Goal: Information Seeking & Learning: Learn about a topic

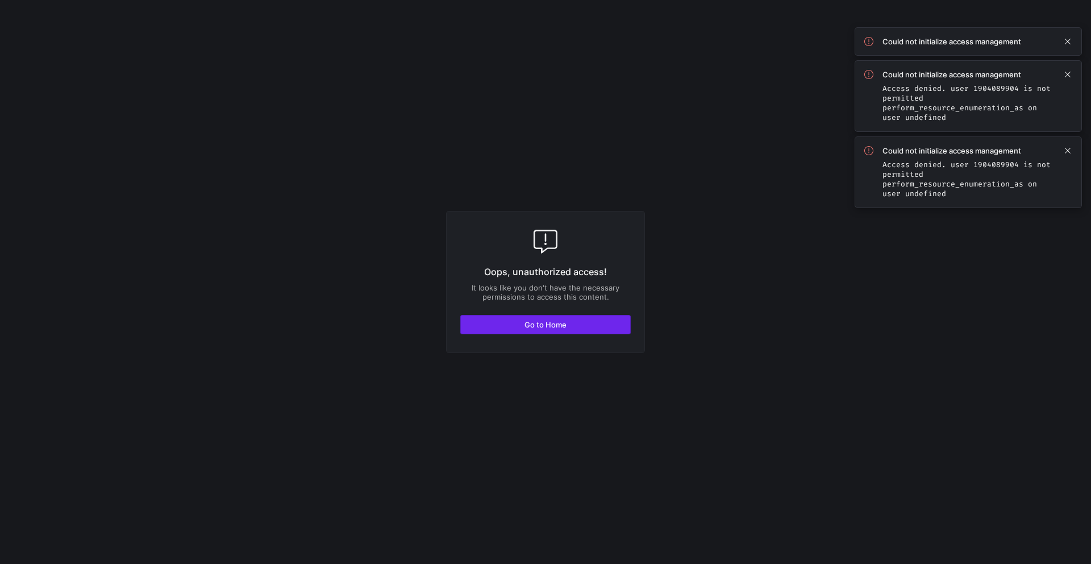
click at [551, 324] on span "Go to Home" at bounding box center [545, 324] width 42 height 9
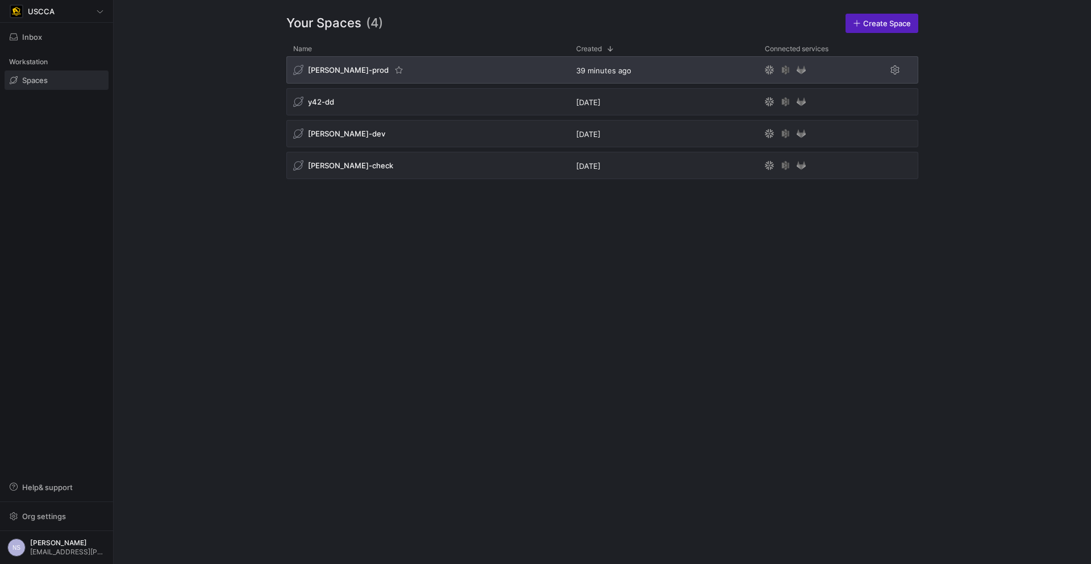
click at [410, 64] on div "[PERSON_NAME]-prod" at bounding box center [427, 69] width 283 height 27
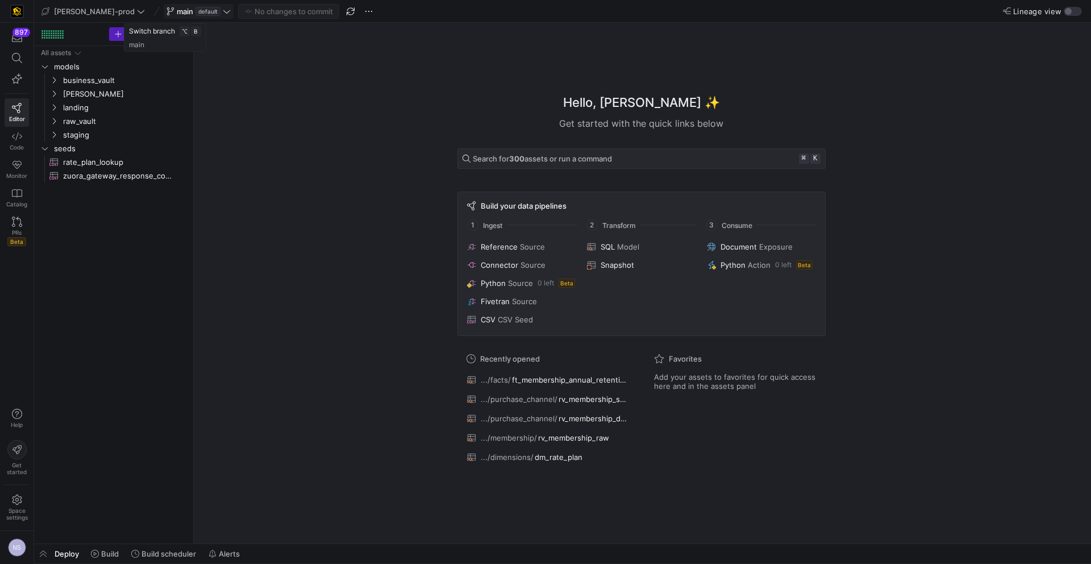
click at [223, 15] on icon at bounding box center [227, 11] width 8 height 8
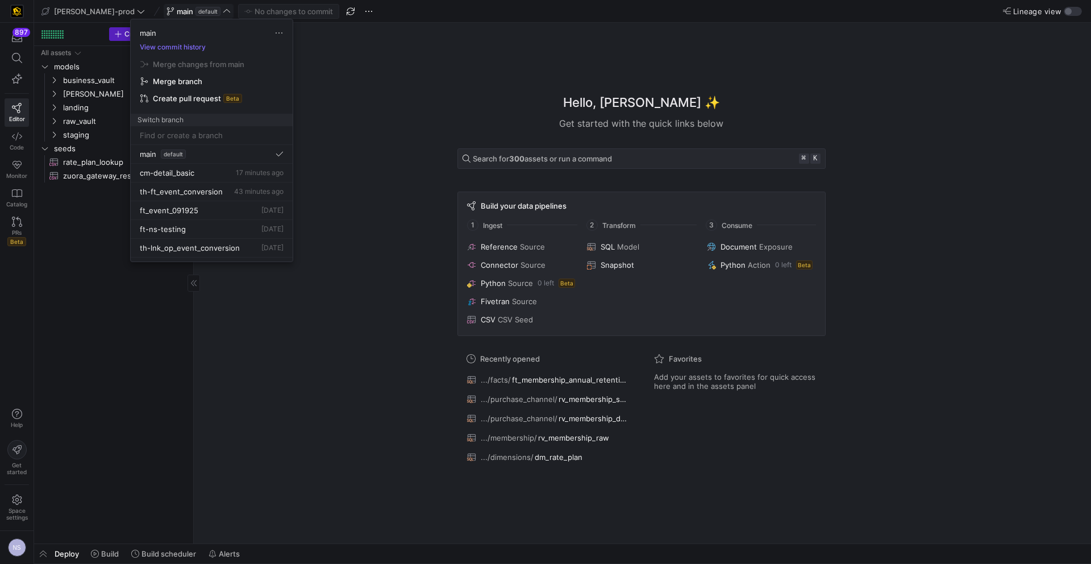
drag, startPoint x: 345, startPoint y: 207, endPoint x: 164, endPoint y: 193, distance: 181.8
click at [343, 207] on div at bounding box center [545, 282] width 1091 height 564
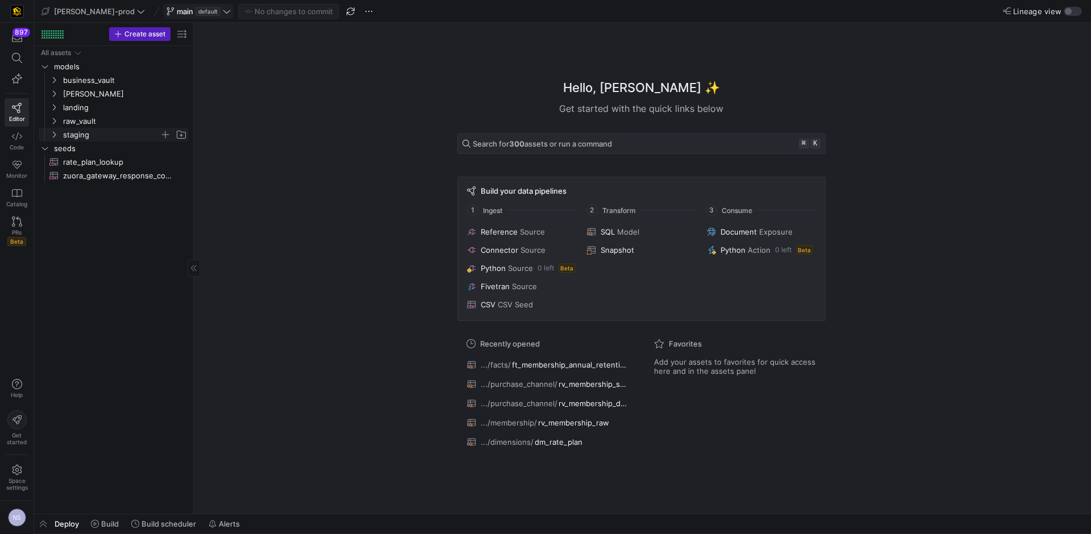
click at [90, 131] on span "staging" at bounding box center [111, 134] width 97 height 13
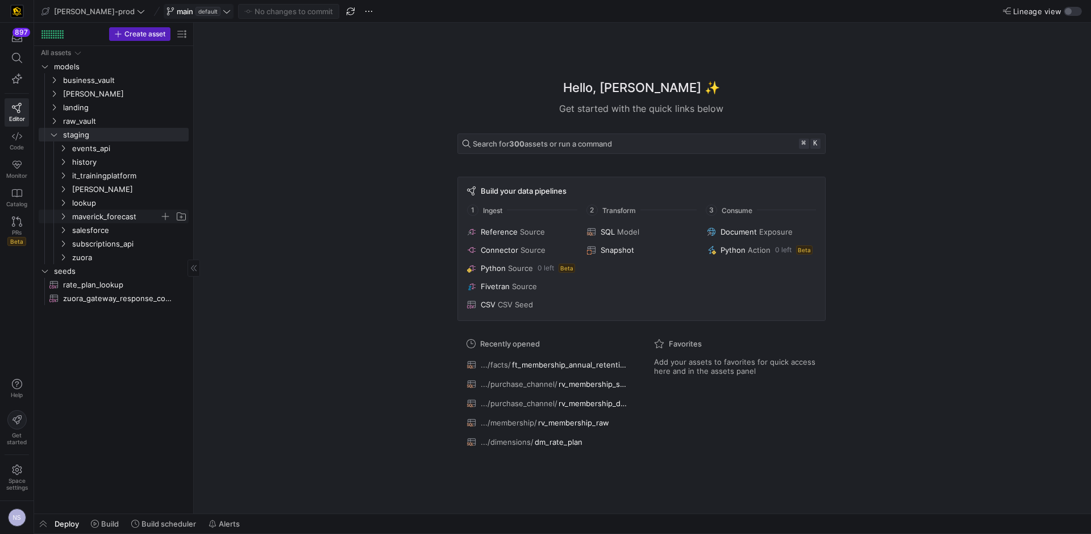
click at [120, 211] on span "maverick_forecast" at bounding box center [115, 216] width 87 height 13
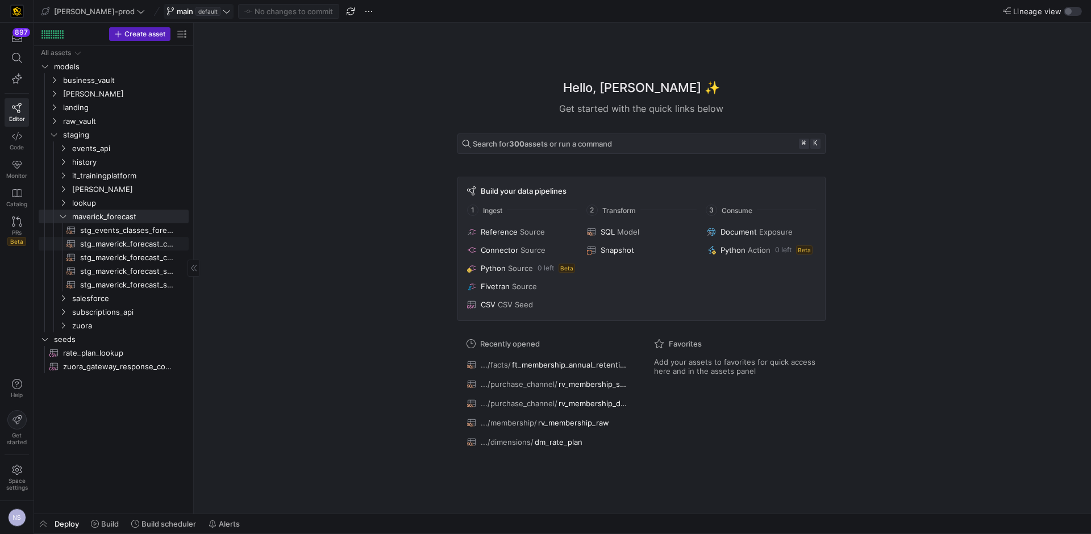
click at [136, 240] on span "stg_maverick_forecast_cancellations_monthly​​​​​​​​​​" at bounding box center [127, 243] width 95 height 13
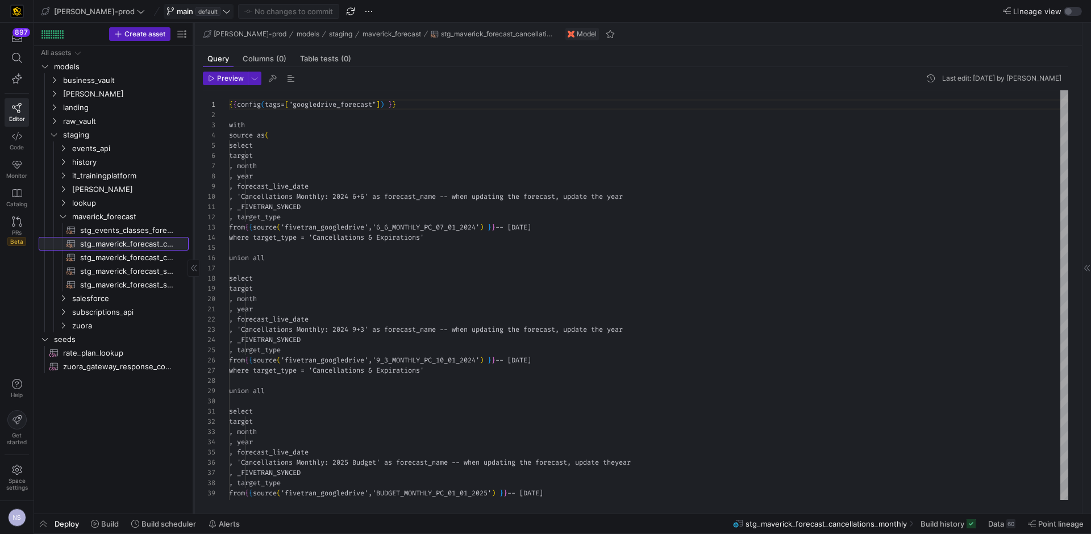
scroll to position [102, 0]
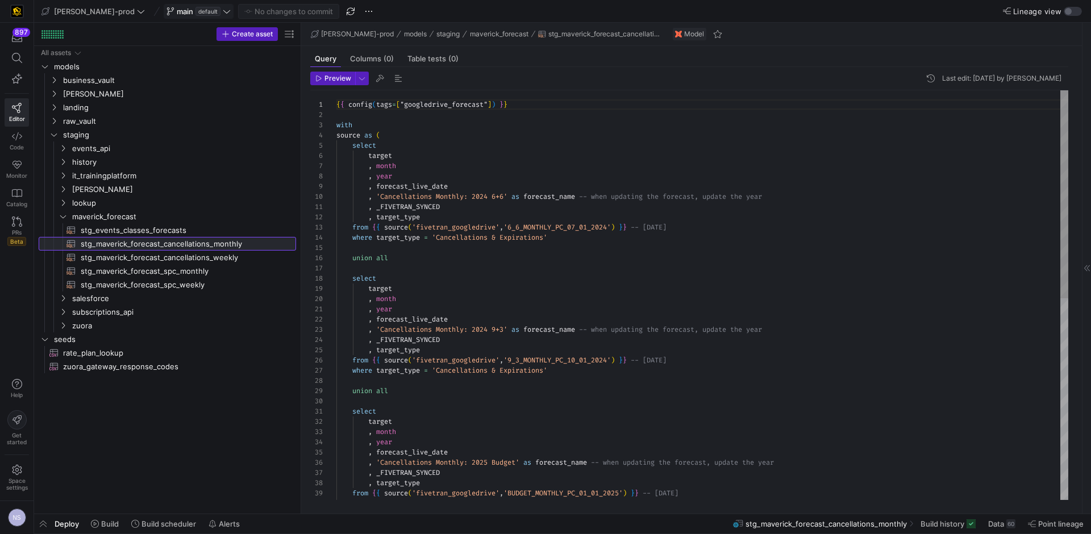
drag, startPoint x: 193, startPoint y: 245, endPoint x: 301, endPoint y: 243, distance: 107.4
click at [301, 243] on div at bounding box center [301, 268] width 1 height 491
click at [188, 257] on span "stg_maverick_forecast_cancellations_weekly​​​​​​​​​​" at bounding box center [182, 257] width 202 height 13
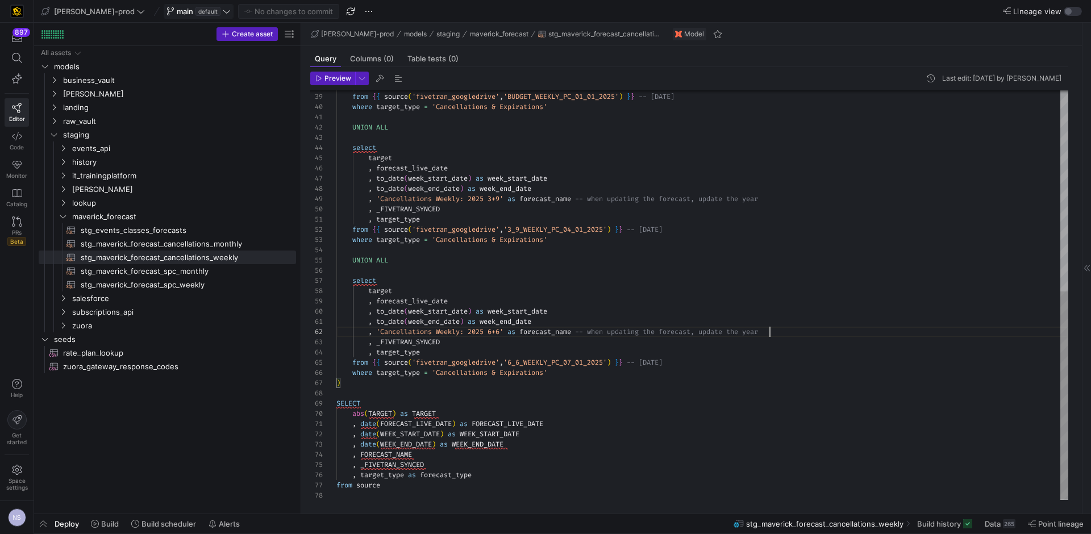
scroll to position [10, 433]
click at [794, 330] on div ", target_type from { { source ( 'fivetran_googledrive' , 'BUDGET_WEEKLY_PC_01_0…" at bounding box center [702, 97] width 732 height 807
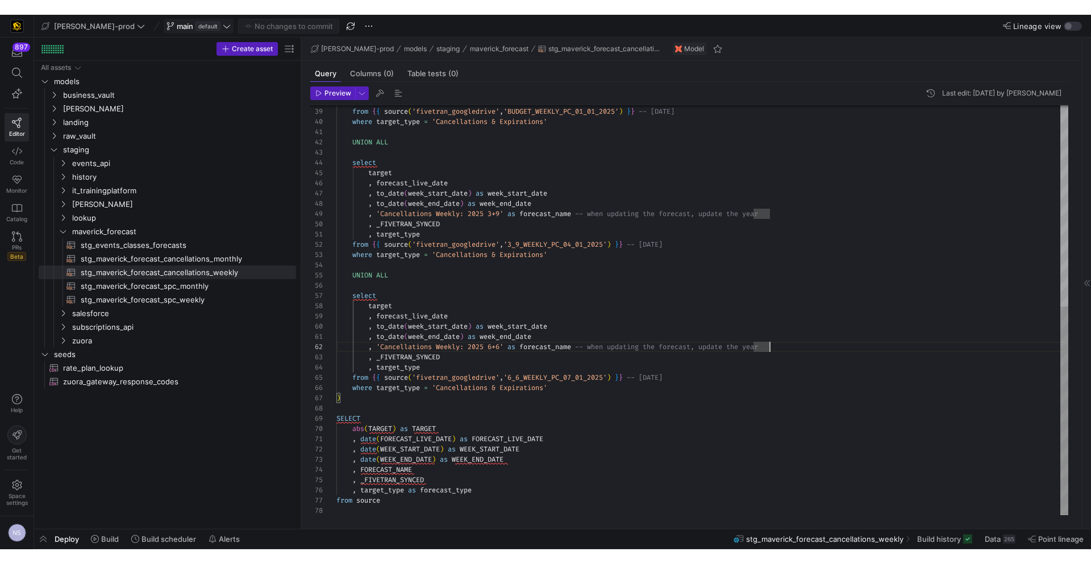
scroll to position [51, 217]
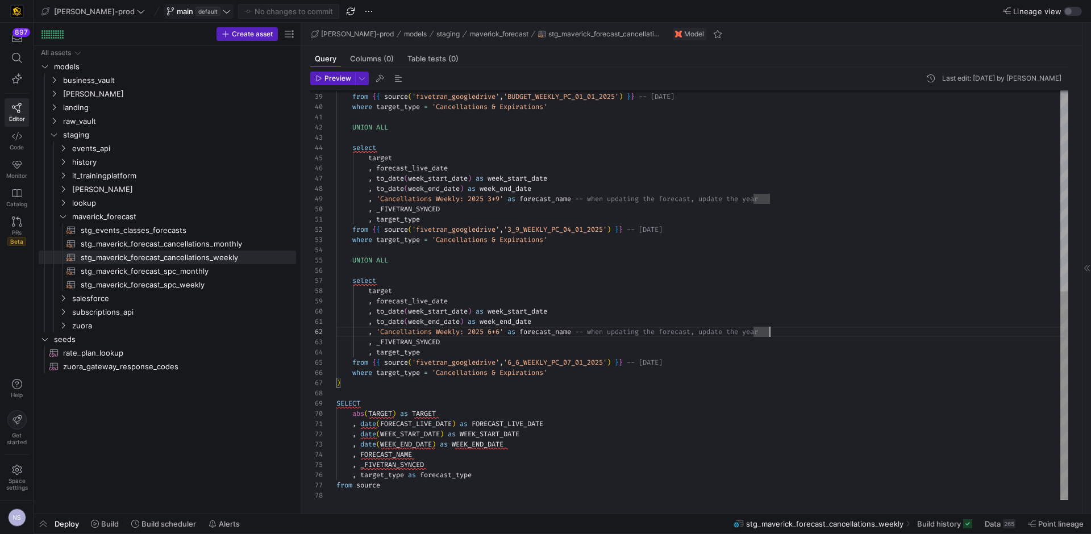
click at [580, 375] on div ", target_type from { { source ( 'fivetran_googledrive' , 'BUDGET_WEEKLY_PC_01_0…" at bounding box center [702, 97] width 732 height 807
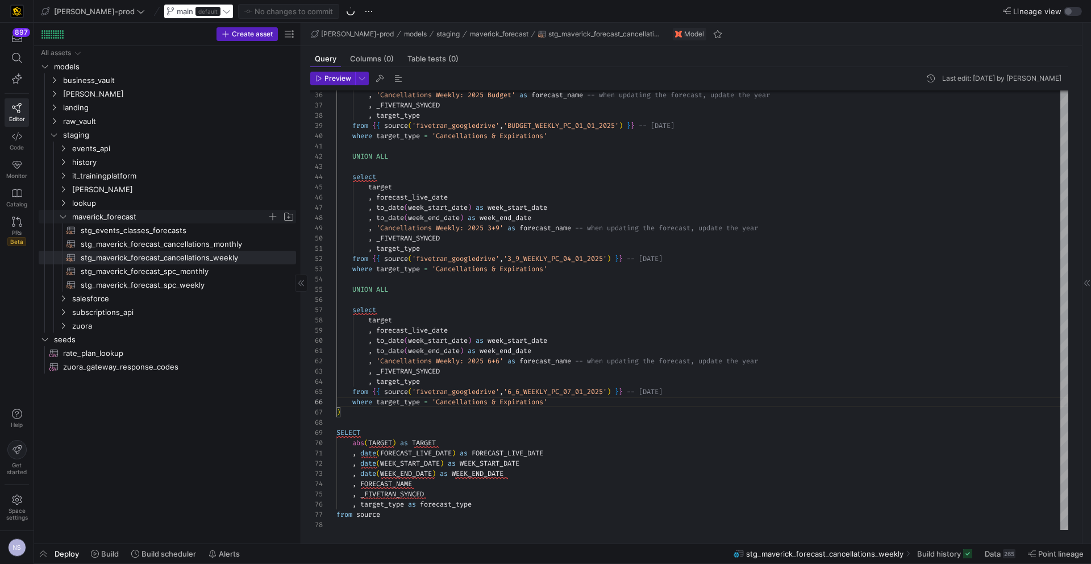
click at [110, 210] on span "maverick_forecast" at bounding box center [169, 216] width 195 height 13
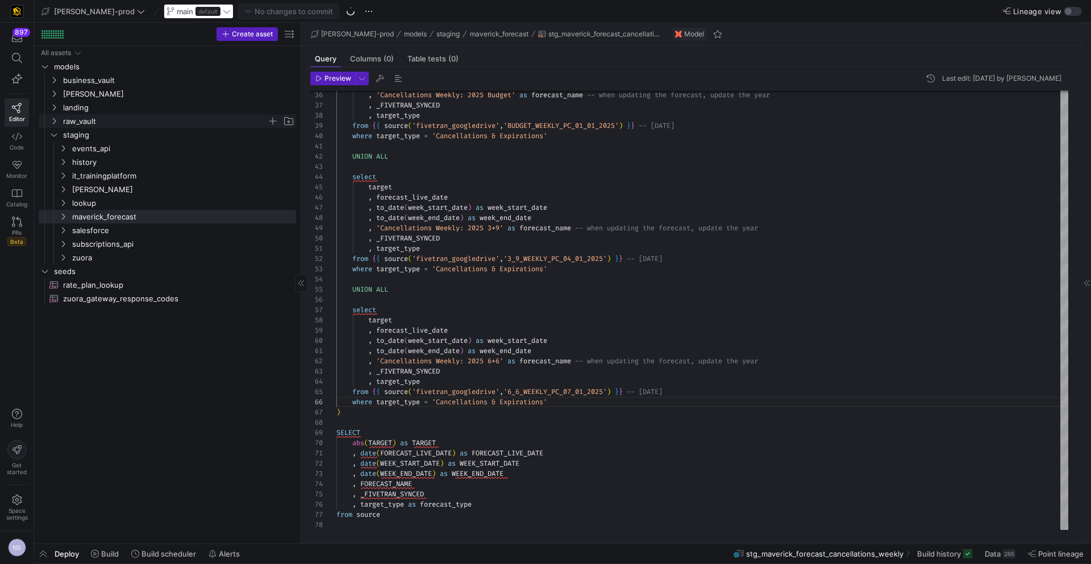
click at [94, 120] on span "raw_vault" at bounding box center [165, 121] width 204 height 13
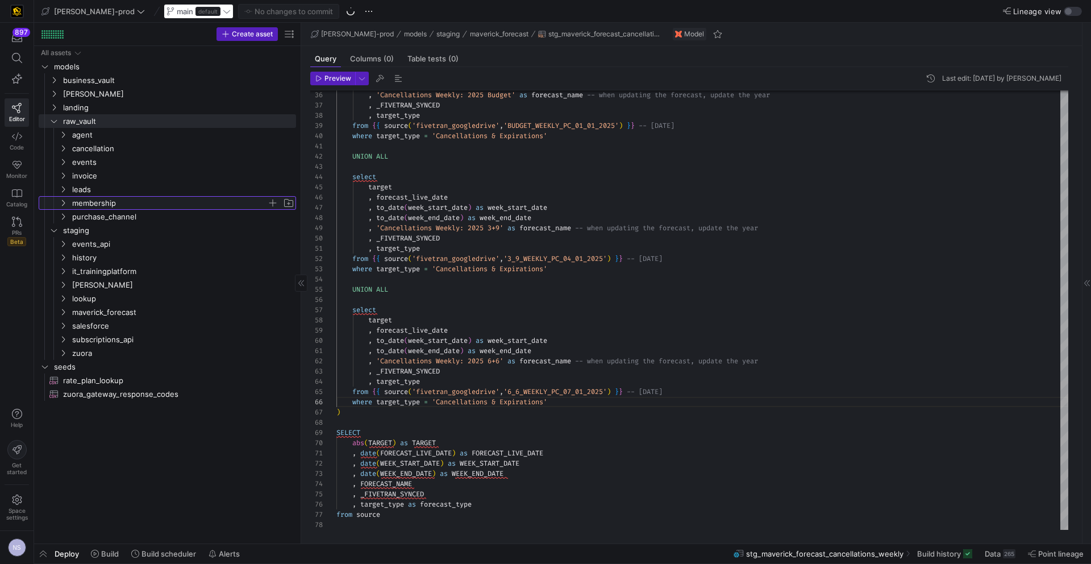
click at [116, 202] on span "membership" at bounding box center [169, 203] width 195 height 13
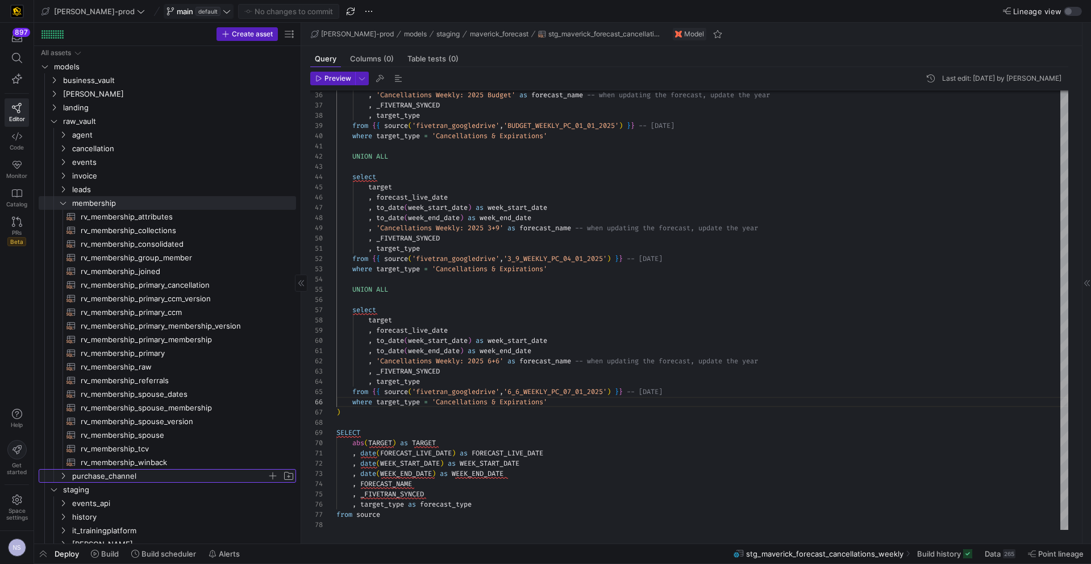
click at [116, 472] on span "purchase_channel" at bounding box center [169, 475] width 195 height 13
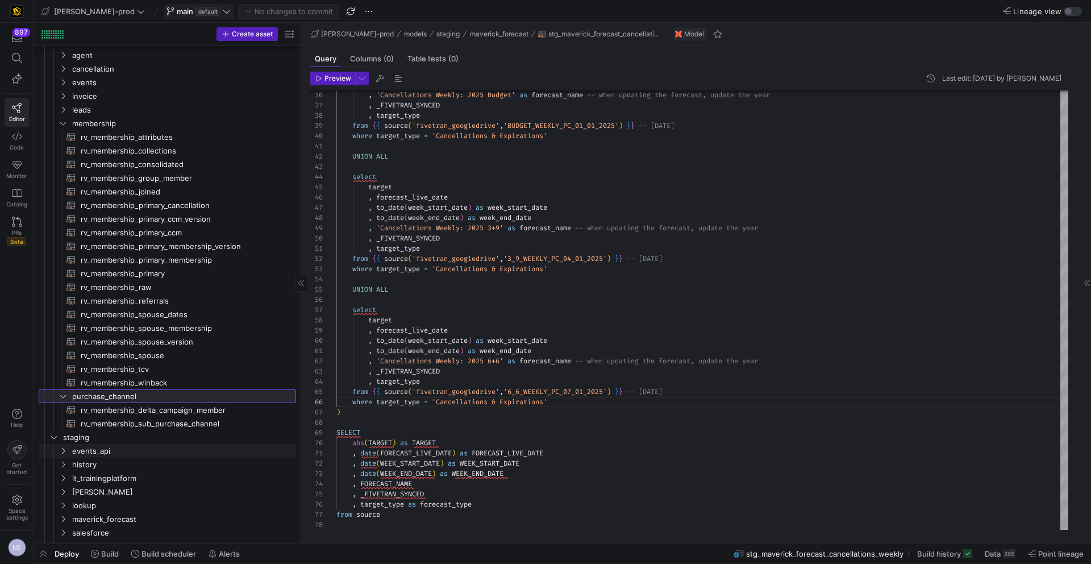
scroll to position [84, 0]
click at [175, 406] on span "rv_membership_delta_campaign_member​​​​​​​​​​" at bounding box center [182, 405] width 202 height 13
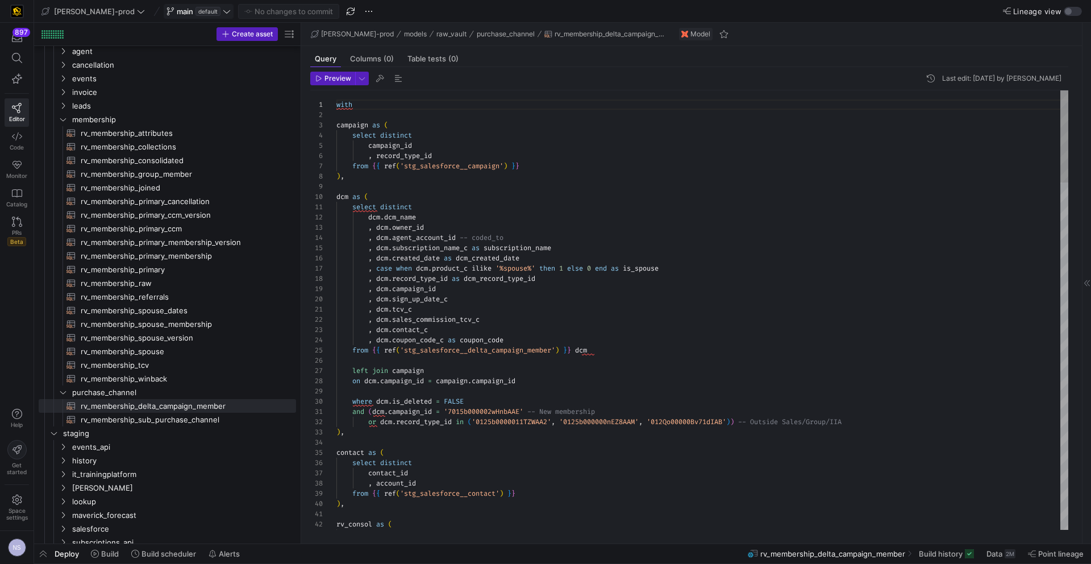
click at [386, 142] on div at bounding box center [545, 282] width 1091 height 564
type textarea "with campaign as ( select distinct campaign_id , record_type_id from {{ ref('st…"
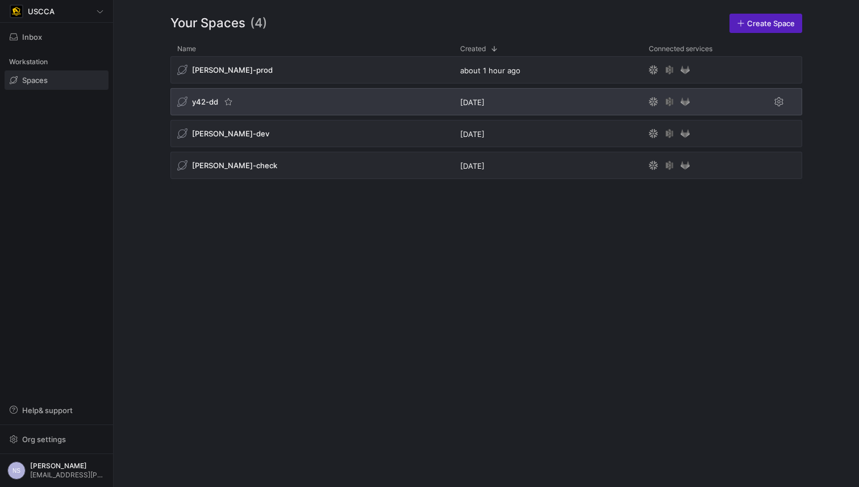
click at [313, 102] on div "y42-dd" at bounding box center [311, 101] width 283 height 27
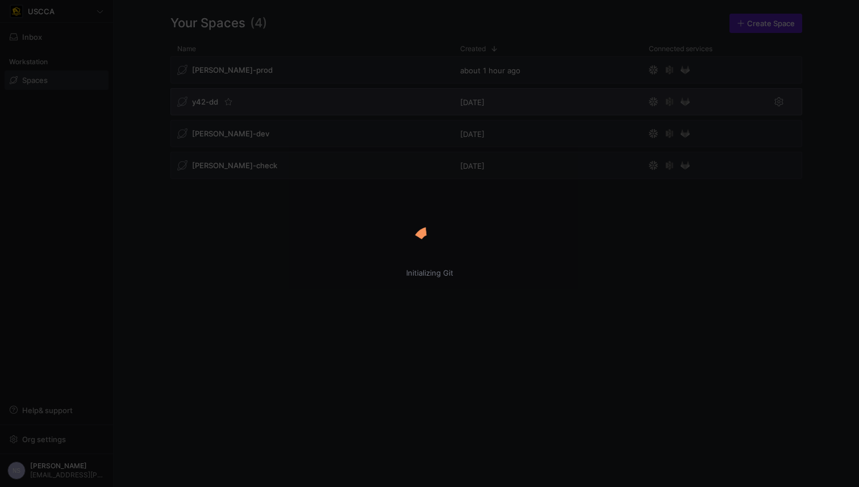
click at [315, 107] on div "Initializing Git" at bounding box center [429, 243] width 859 height 487
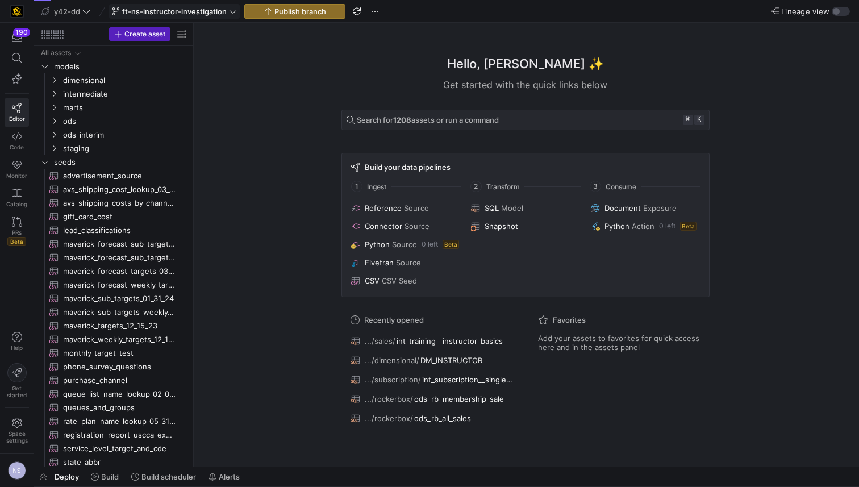
click at [221, 10] on span "ft-ns-instructor-investigation" at bounding box center [174, 11] width 105 height 9
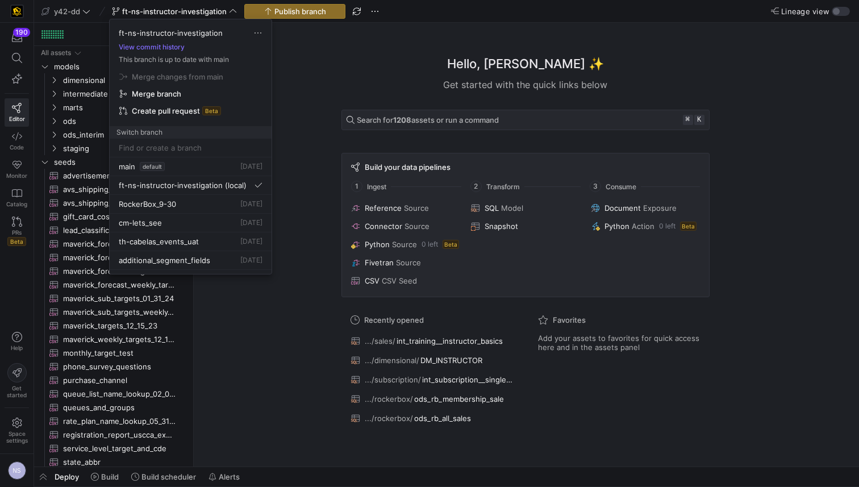
click at [249, 310] on div at bounding box center [429, 243] width 859 height 487
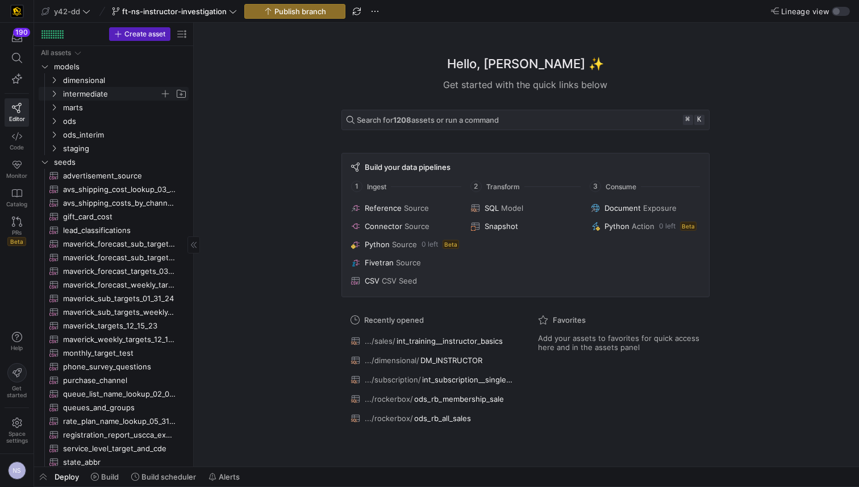
click at [82, 92] on span "intermediate" at bounding box center [111, 93] width 97 height 13
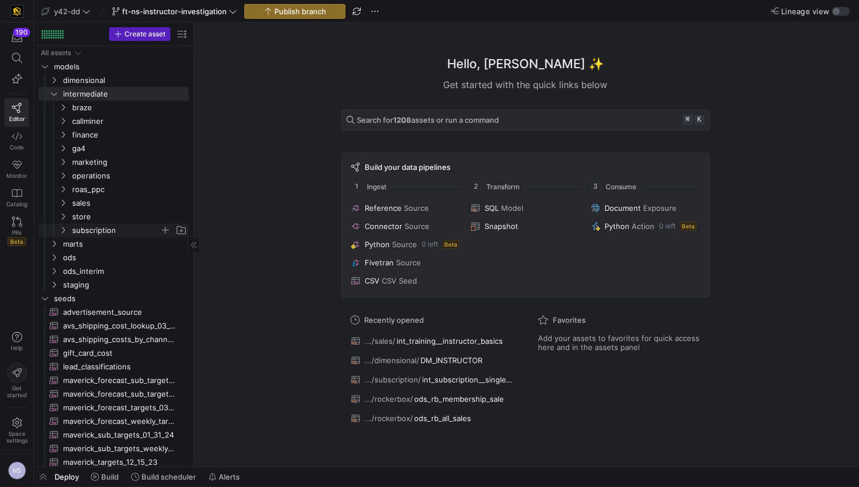
click at [95, 228] on span "subscription" at bounding box center [115, 230] width 87 height 13
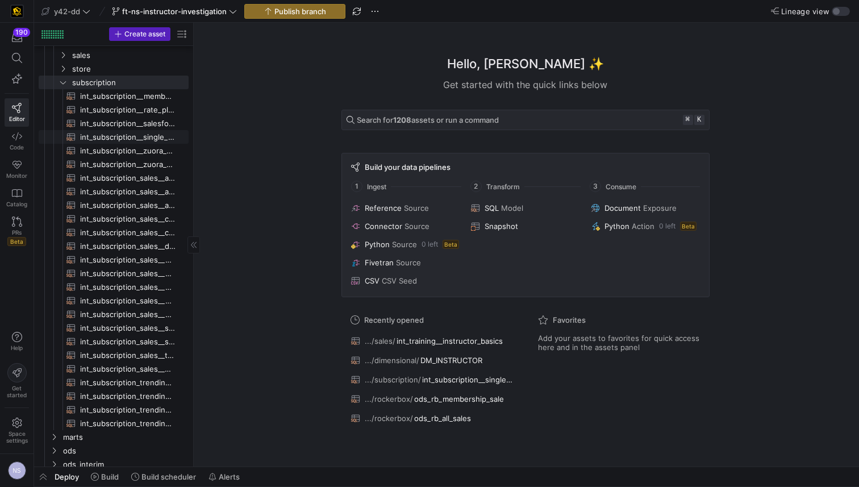
click at [147, 135] on span "int_subscription__single_row_consolidated​​​​​​​​​​" at bounding box center [127, 137] width 95 height 13
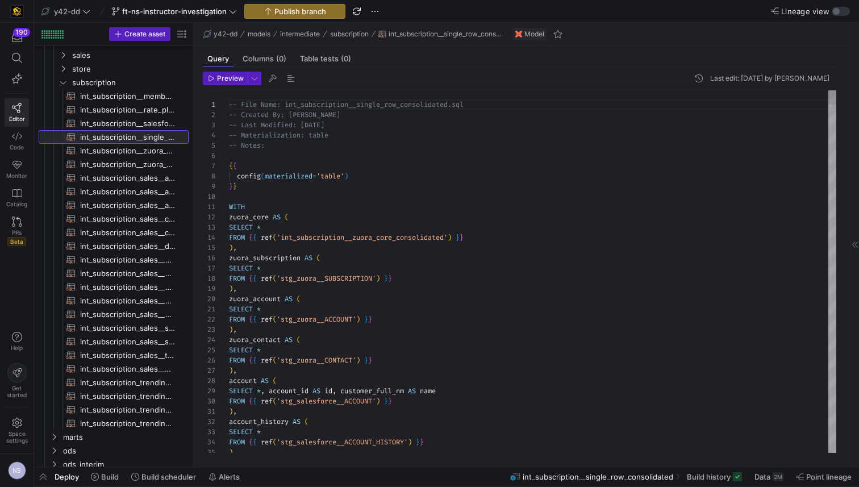
scroll to position [102, 0]
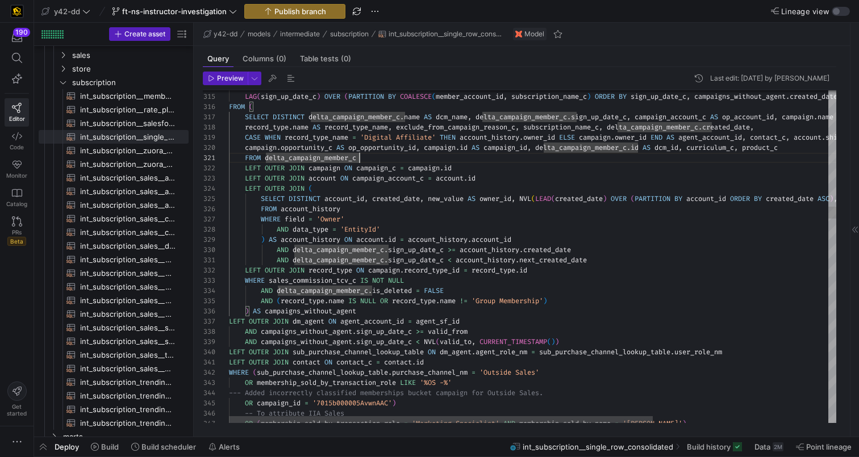
scroll to position [31, 221]
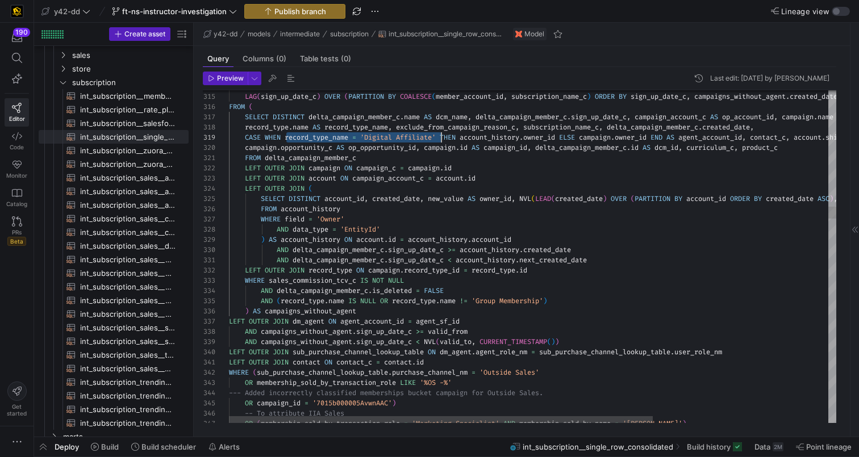
scroll to position [41, 212]
drag, startPoint x: 286, startPoint y: 138, endPoint x: 441, endPoint y: 135, distance: 155.1
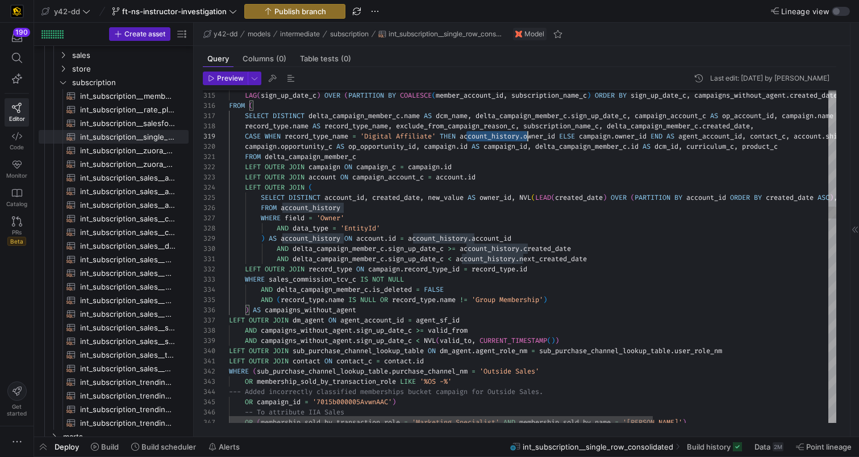
scroll to position [41, 299]
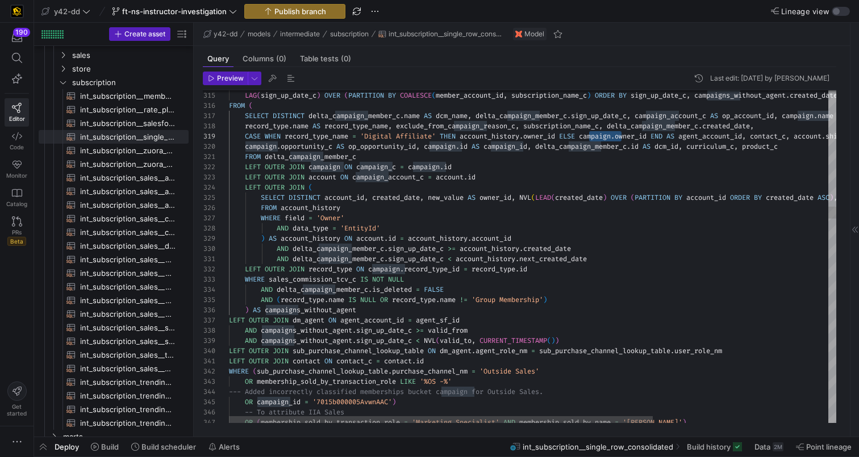
scroll to position [0, 131]
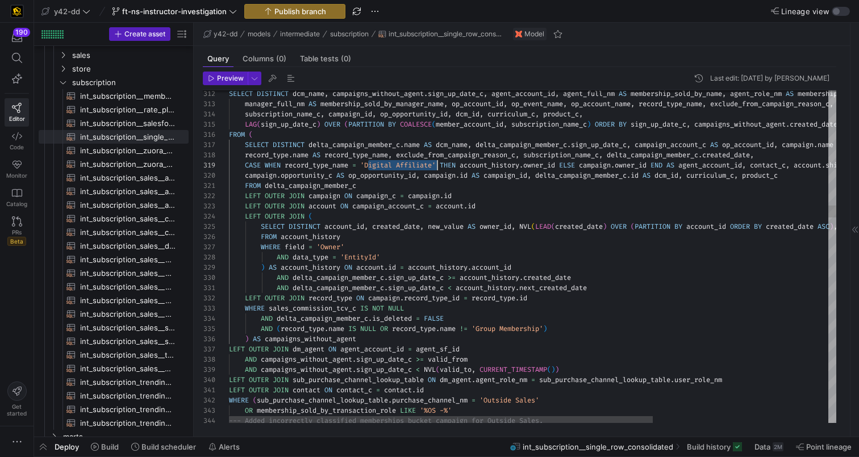
drag, startPoint x: 367, startPoint y: 166, endPoint x: 437, endPoint y: 167, distance: 69.9
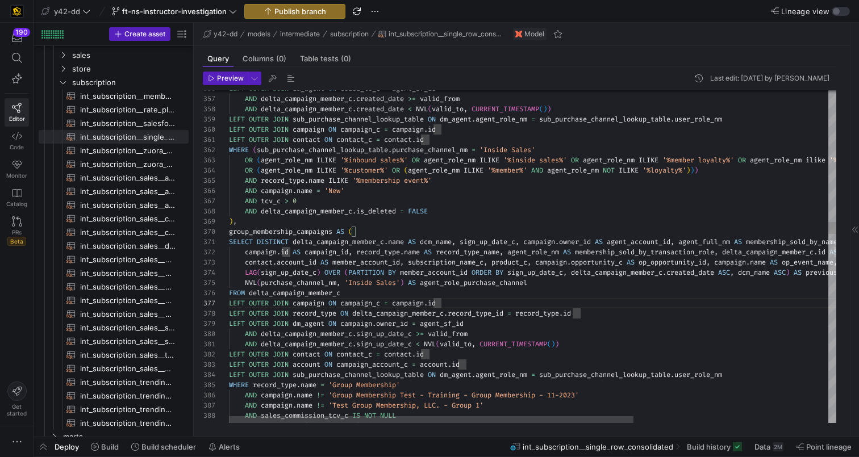
scroll to position [41, 115]
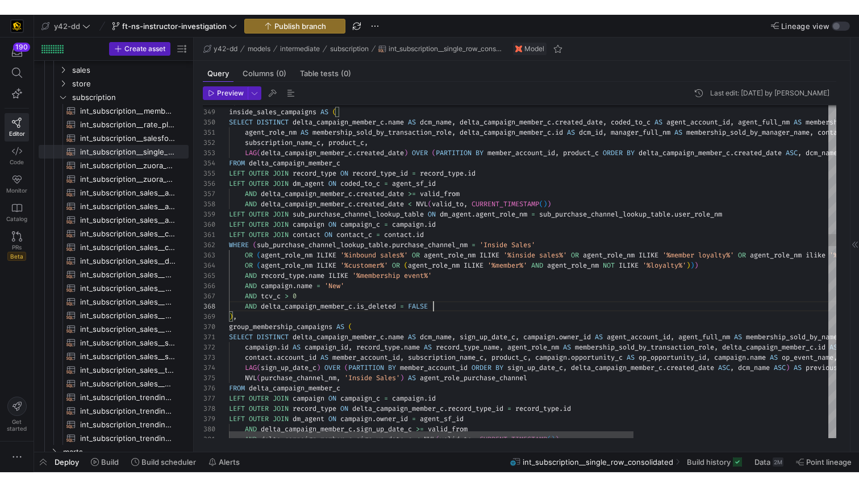
scroll to position [61, 205]
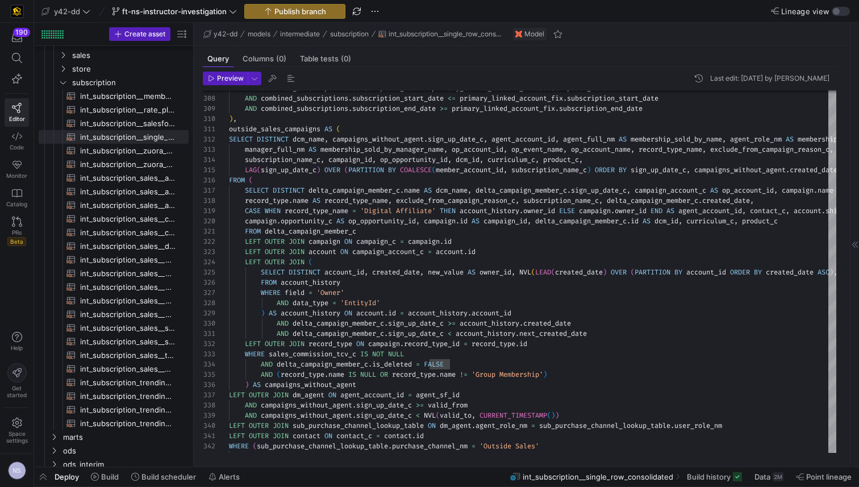
type textarea "d_date ASC, dcm_name ASC) AS previous_sign_up_date FROM ( SELECT DISTINCT [URL]…"
